Goal: Find specific page/section: Find specific page/section

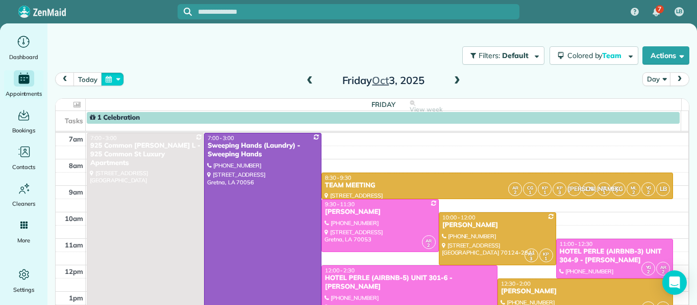
click at [105, 81] on button "button" at bounding box center [112, 79] width 23 height 14
drag, startPoint x: 105, startPoint y: 81, endPoint x: 246, endPoint y: 138, distance: 153.0
click at [246, 138] on div "[DATE] Day [DATE] [DATE] View week $715.00 37 Man Hours 11 Appointments 0% Paid…" at bounding box center [372, 186] width 634 height 229
click at [177, 117] on div "1 Celebration" at bounding box center [383, 118] width 586 height 9
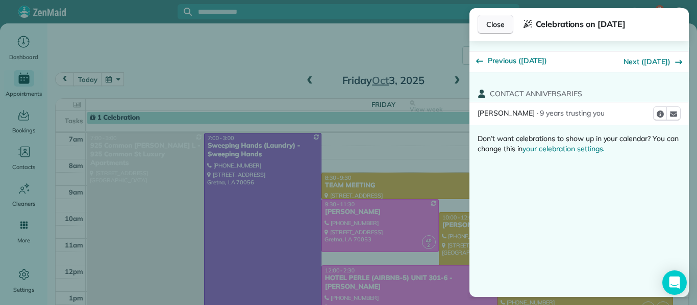
click at [500, 31] on button "Close" at bounding box center [495, 24] width 36 height 19
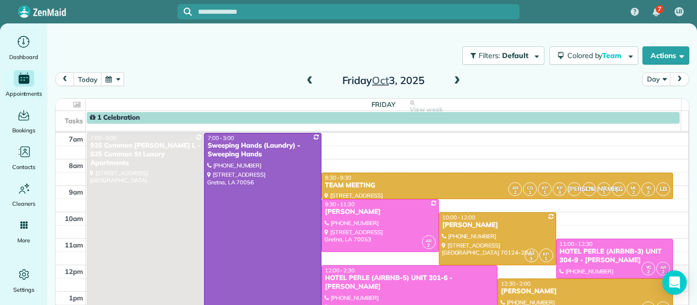
click at [306, 78] on span at bounding box center [309, 80] width 11 height 9
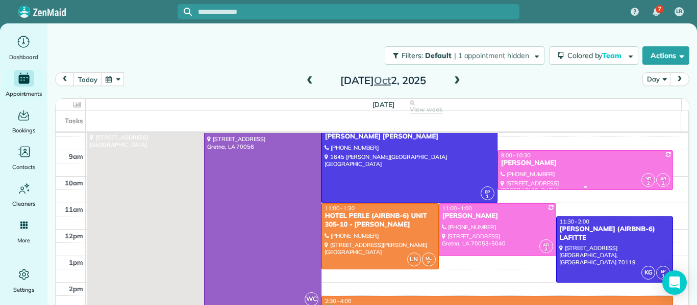
scroll to position [35, 0]
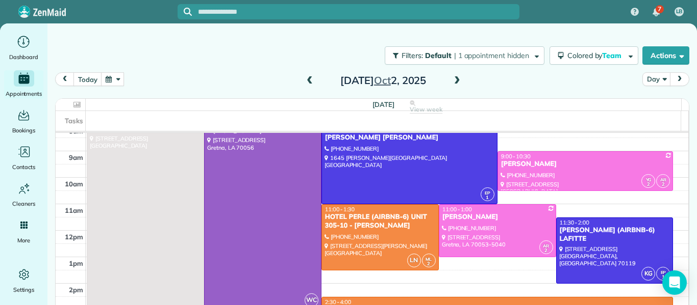
click at [453, 80] on span at bounding box center [456, 80] width 11 height 9
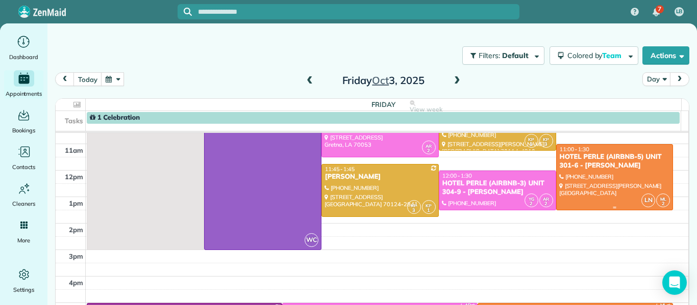
scroll to position [87, 0]
